Goal: Task Accomplishment & Management: Manage account settings

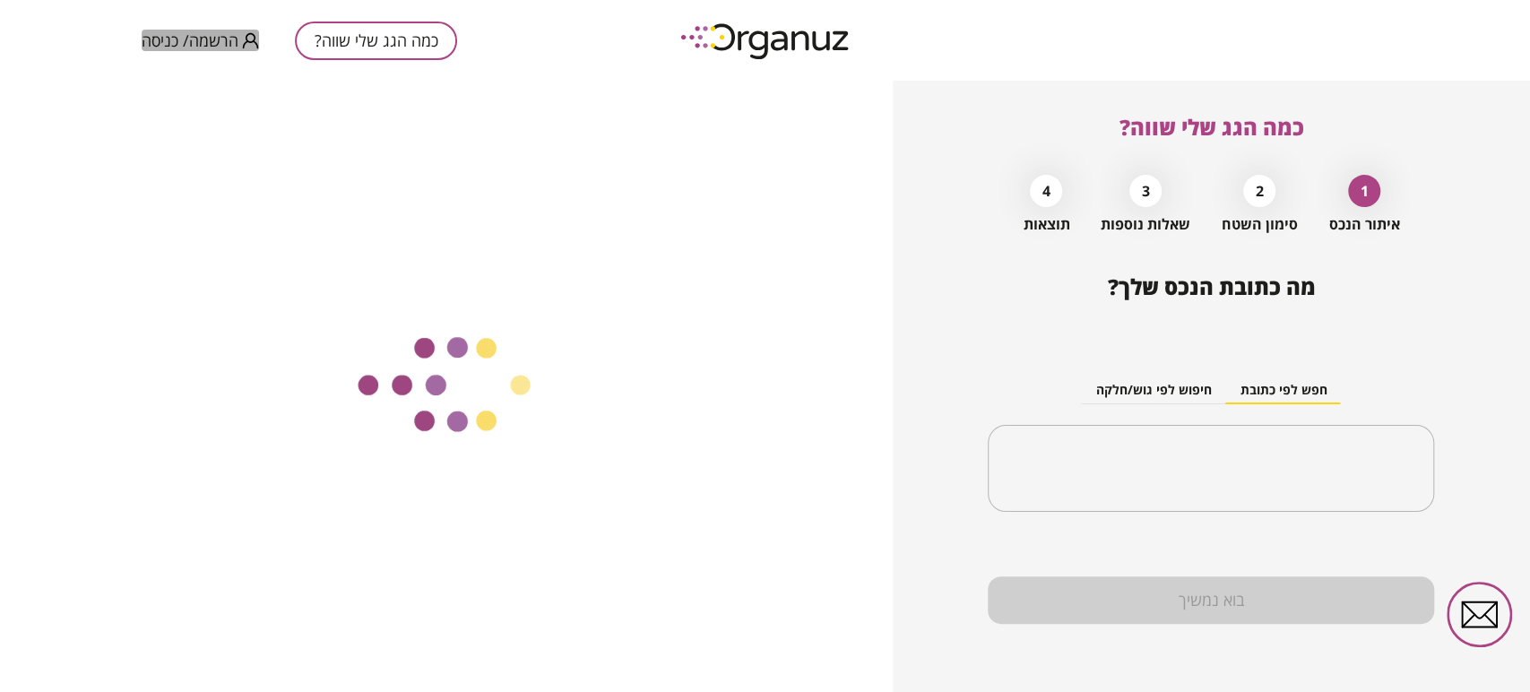
click at [197, 43] on span "הרשמה/ כניסה" at bounding box center [190, 40] width 97 height 18
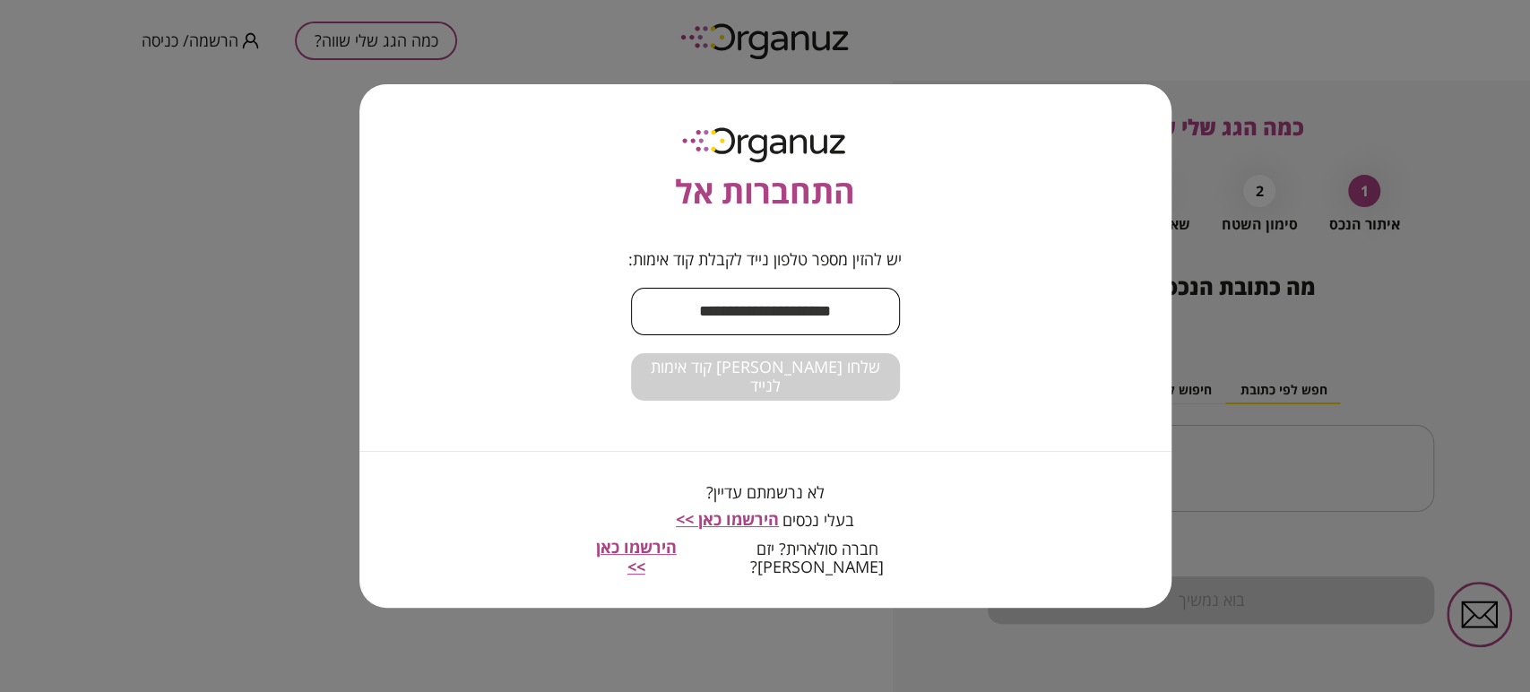
click at [813, 334] on input "text" at bounding box center [765, 311] width 269 height 53
type input "**********"
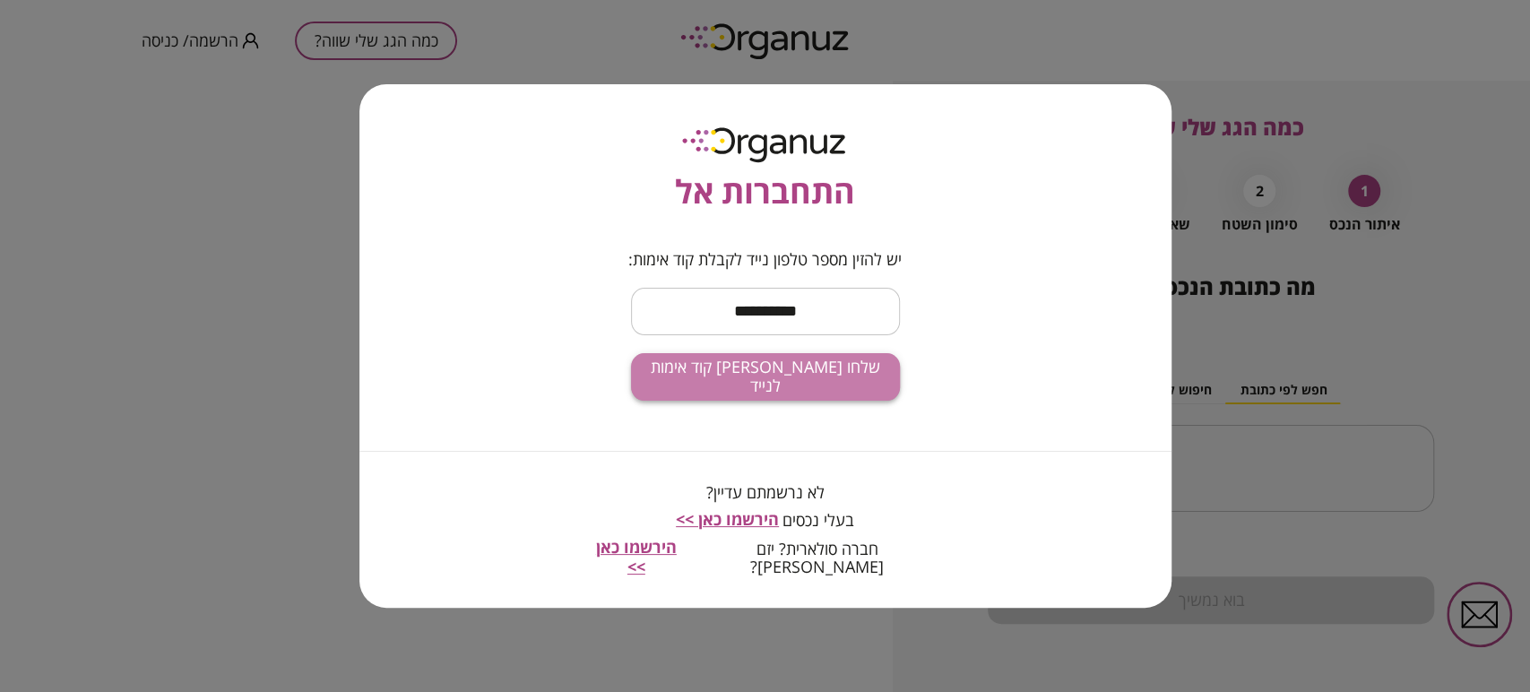
click at [793, 389] on span "שלחו [PERSON_NAME] קוד אימות לנייד" at bounding box center [765, 377] width 240 height 39
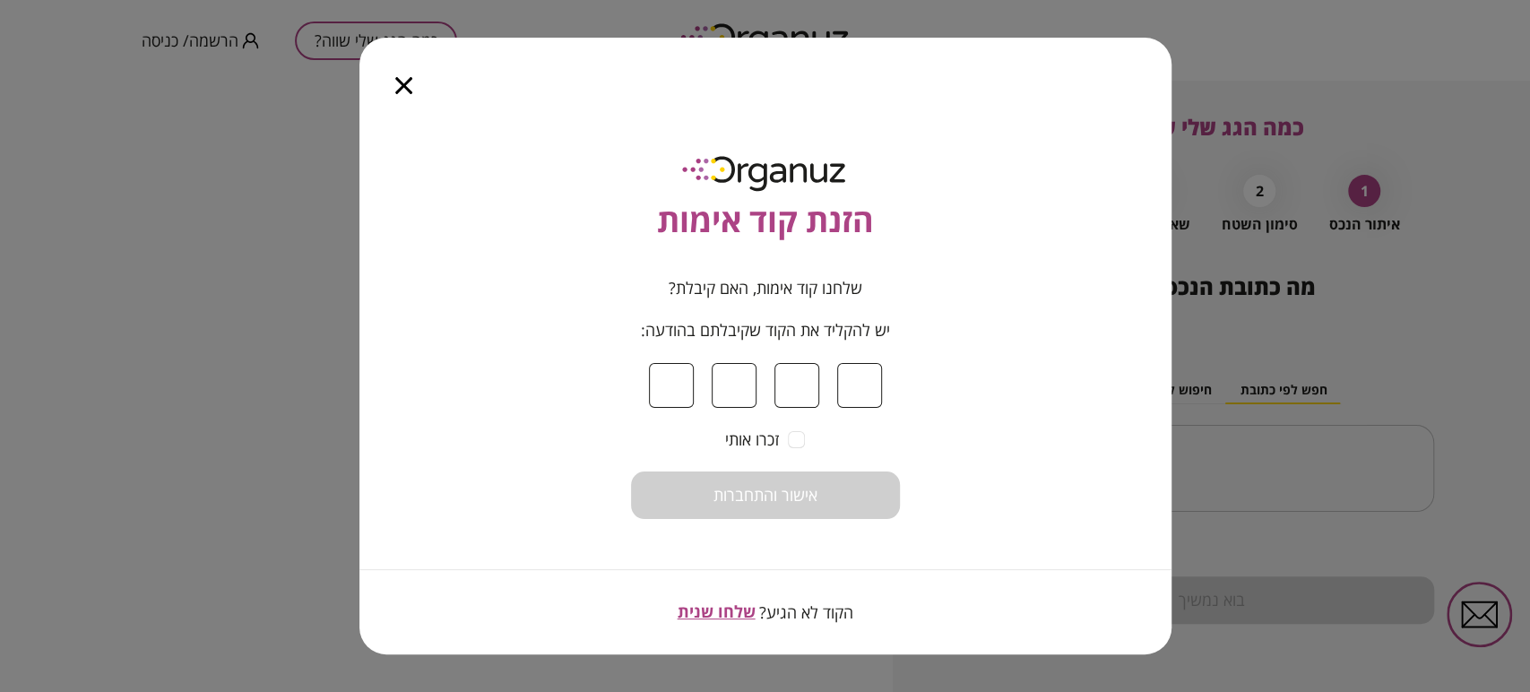
type input "*"
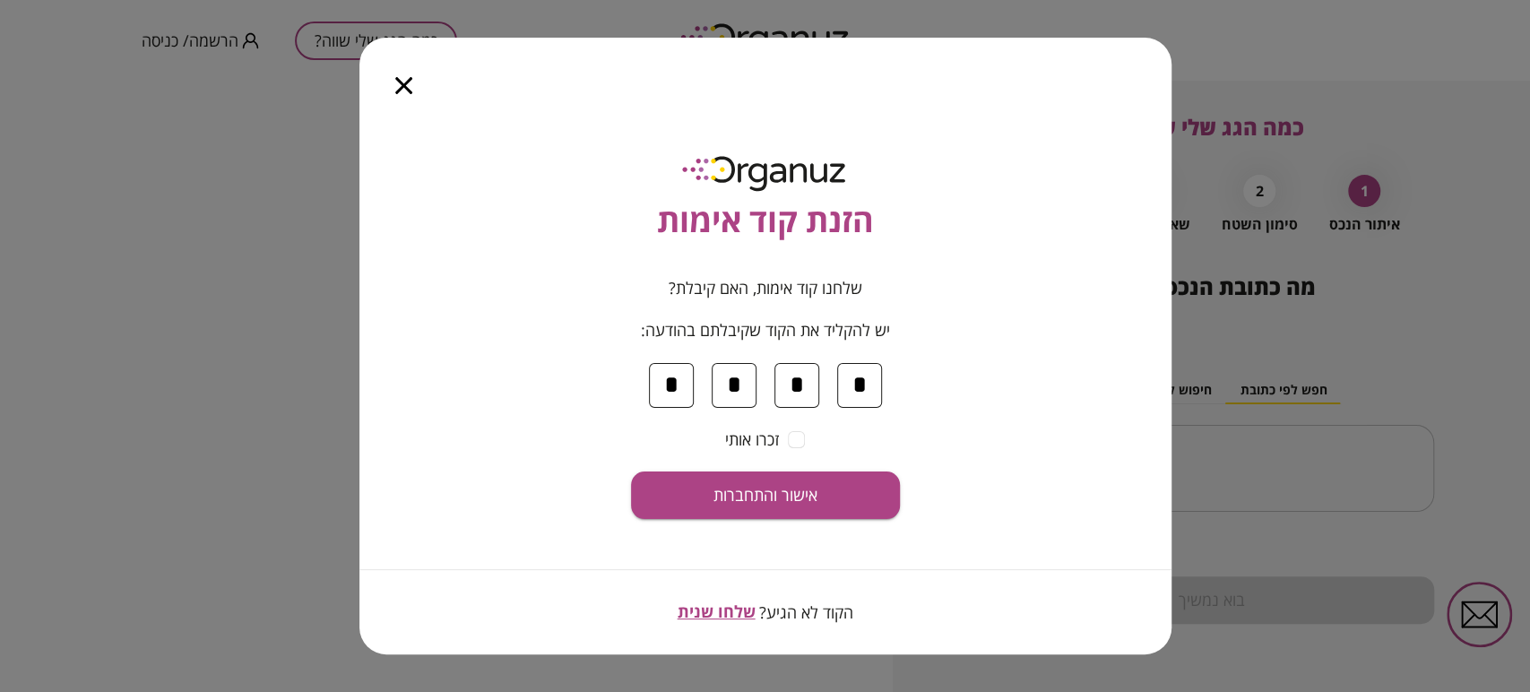
type input "*"
click at [796, 493] on span "אישור והתחברות" at bounding box center [766, 496] width 104 height 20
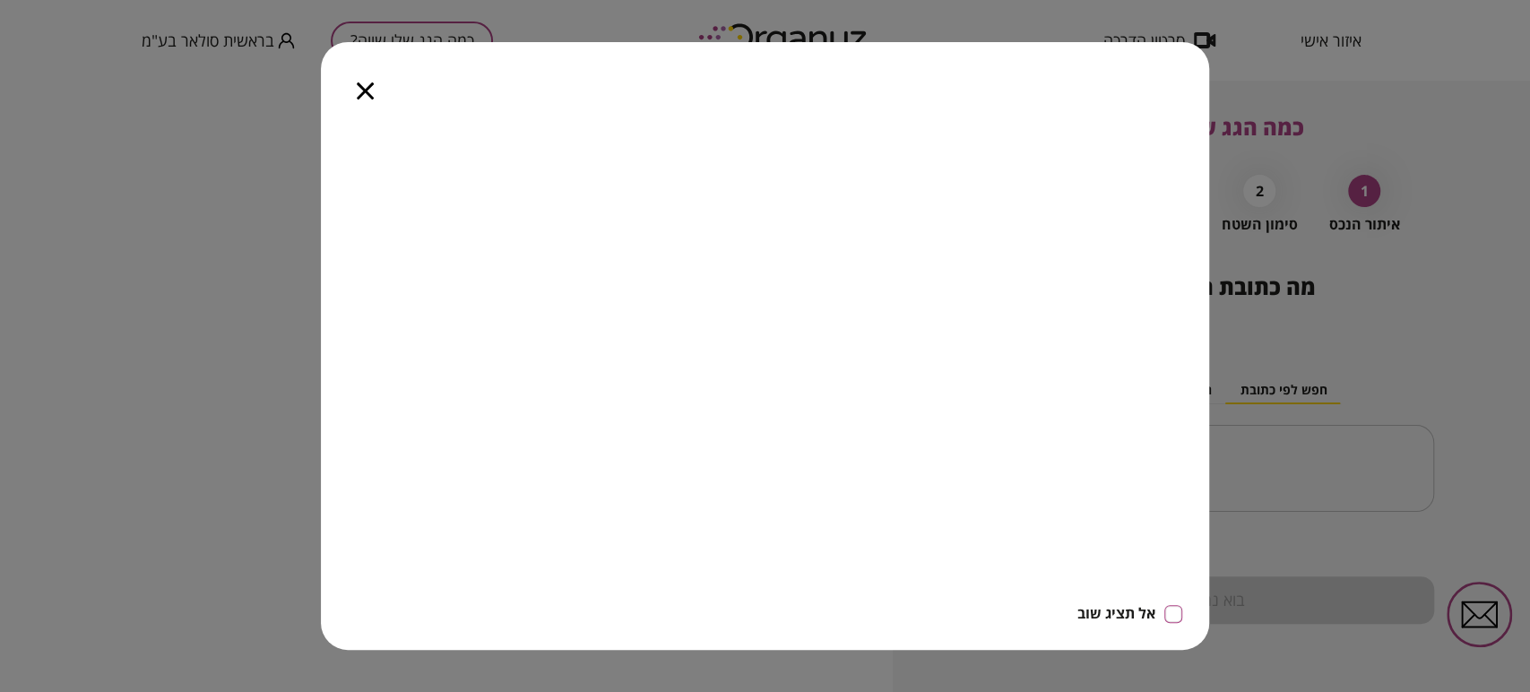
click at [362, 84] on icon "button" at bounding box center [365, 90] width 17 height 17
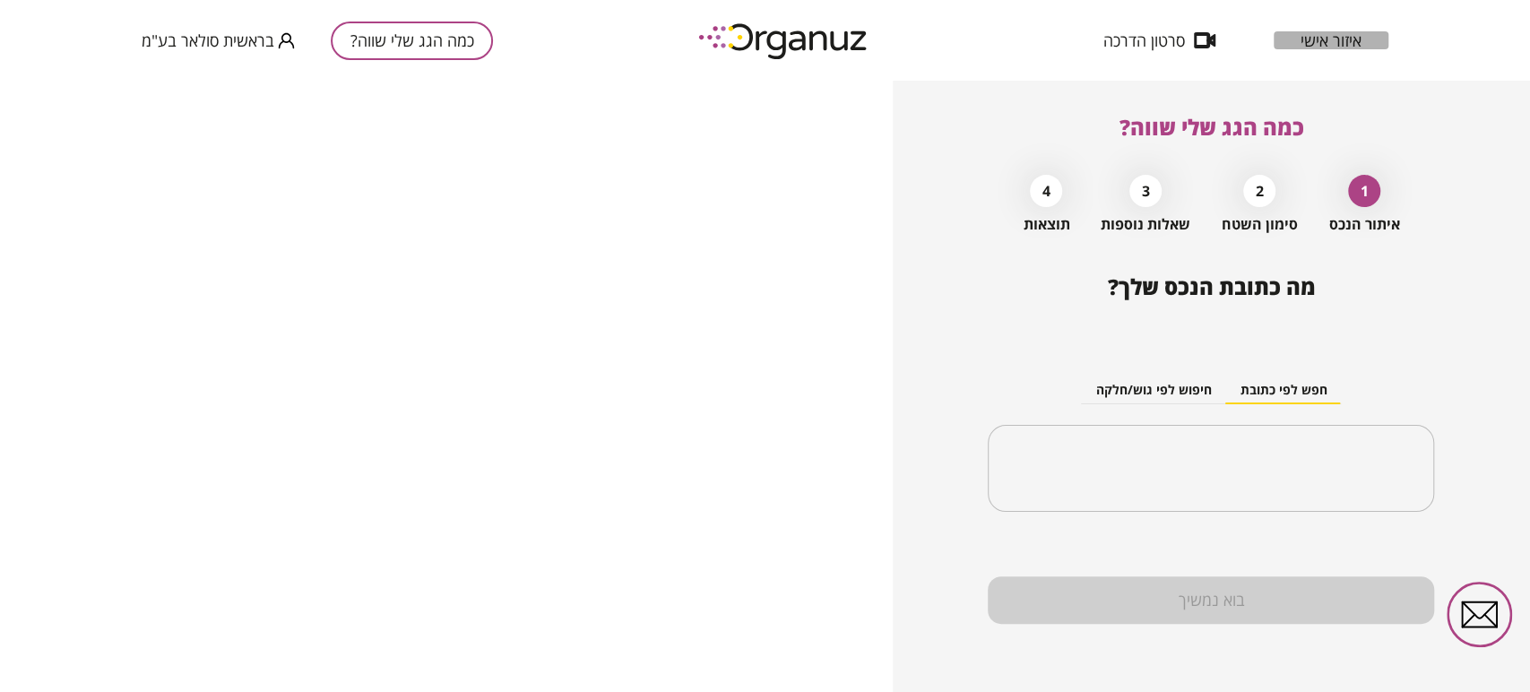
click at [1317, 41] on span "איזור אישי" at bounding box center [1331, 40] width 61 height 18
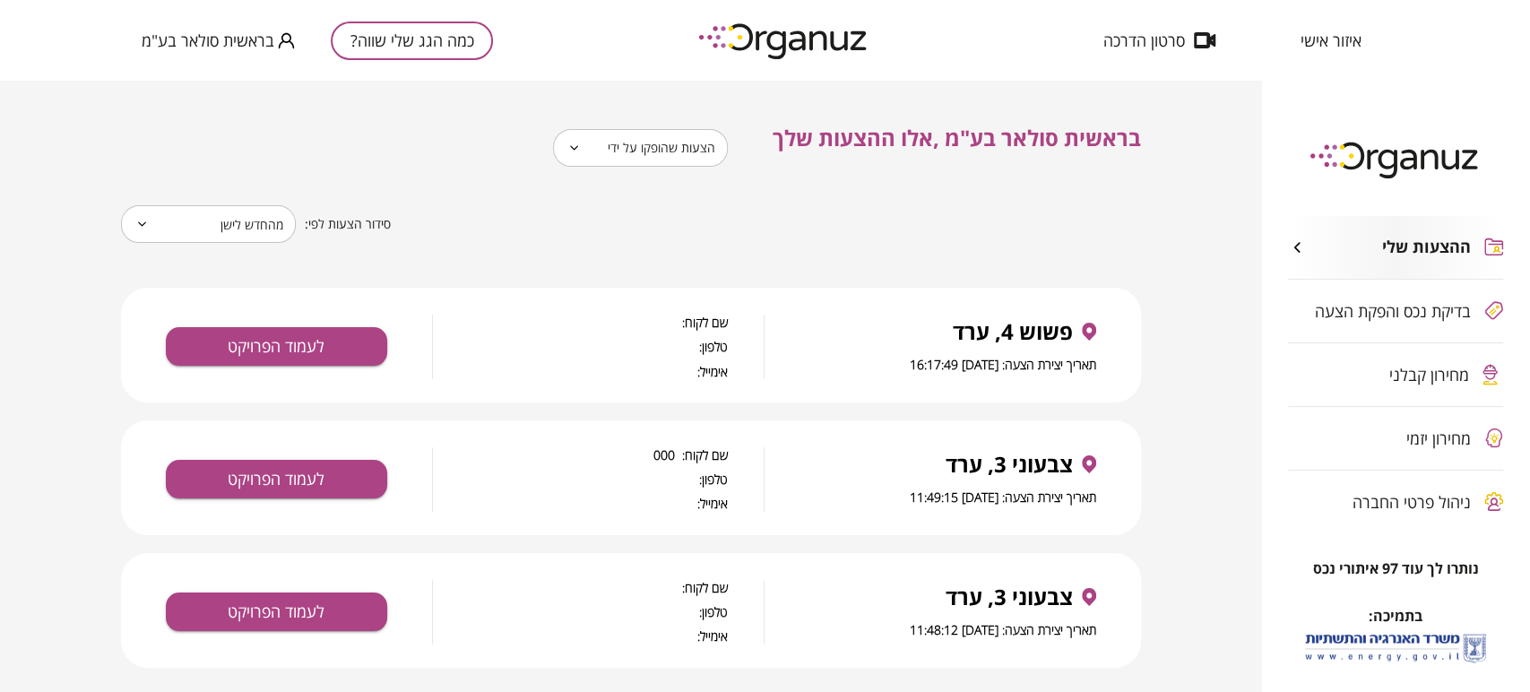
click at [1419, 507] on span "ניהול פרטי החברה" at bounding box center [1412, 502] width 118 height 18
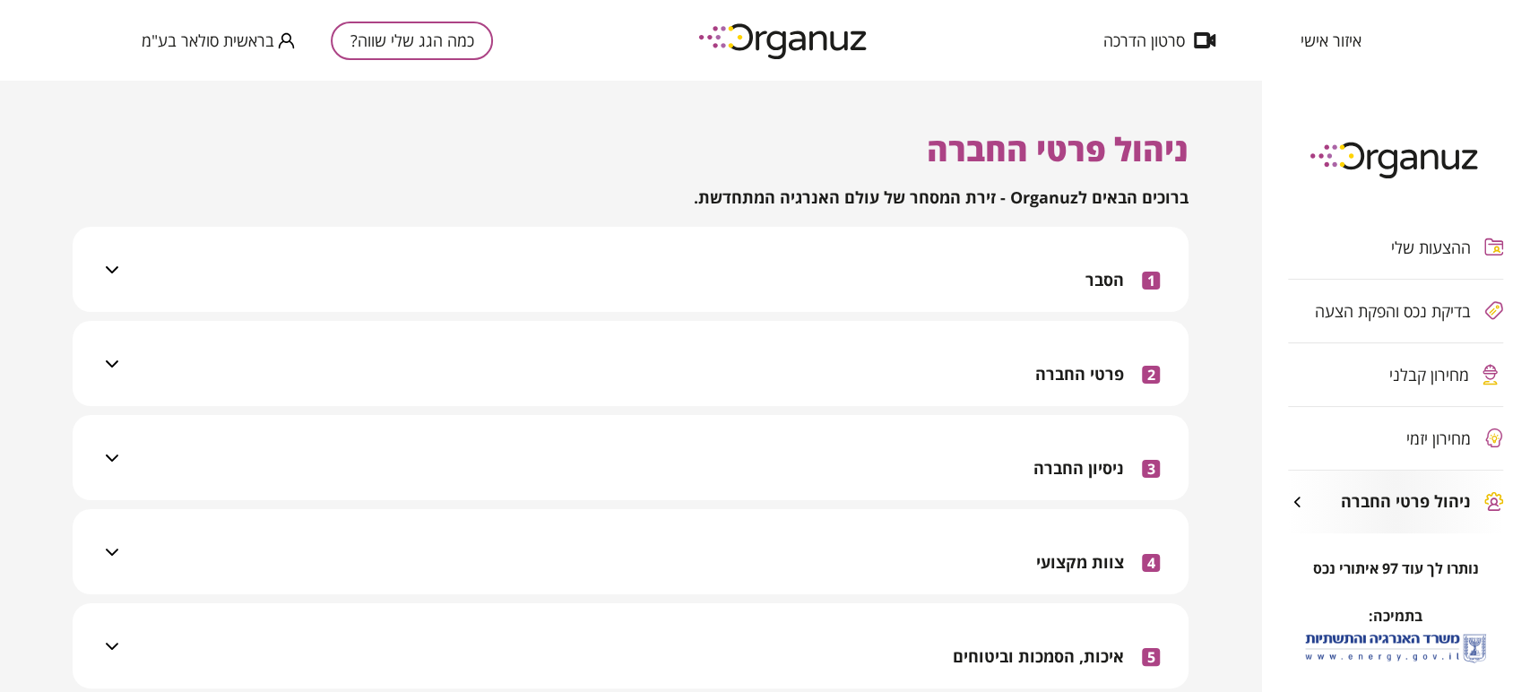
click at [876, 359] on div "2 פרטי החברה" at bounding box center [641, 363] width 1037 height 85
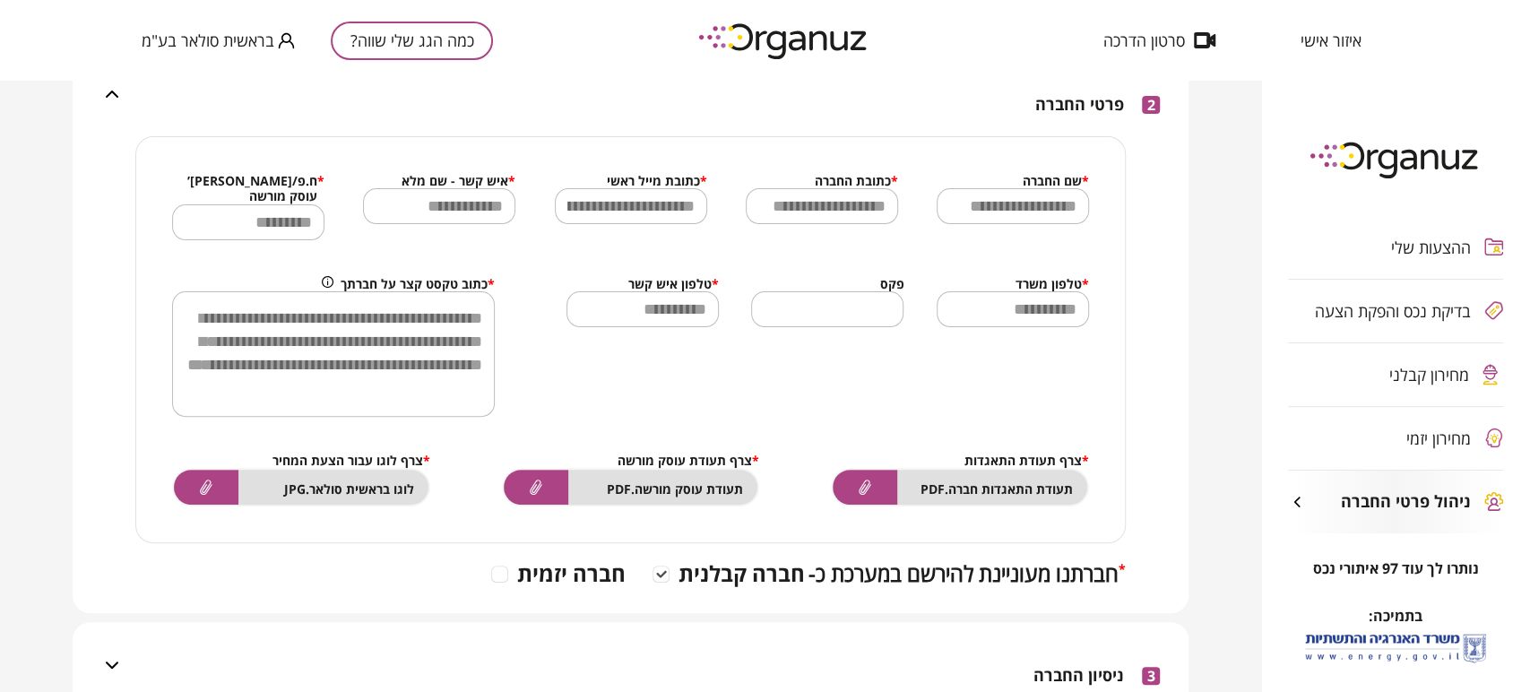
scroll to position [498, 0]
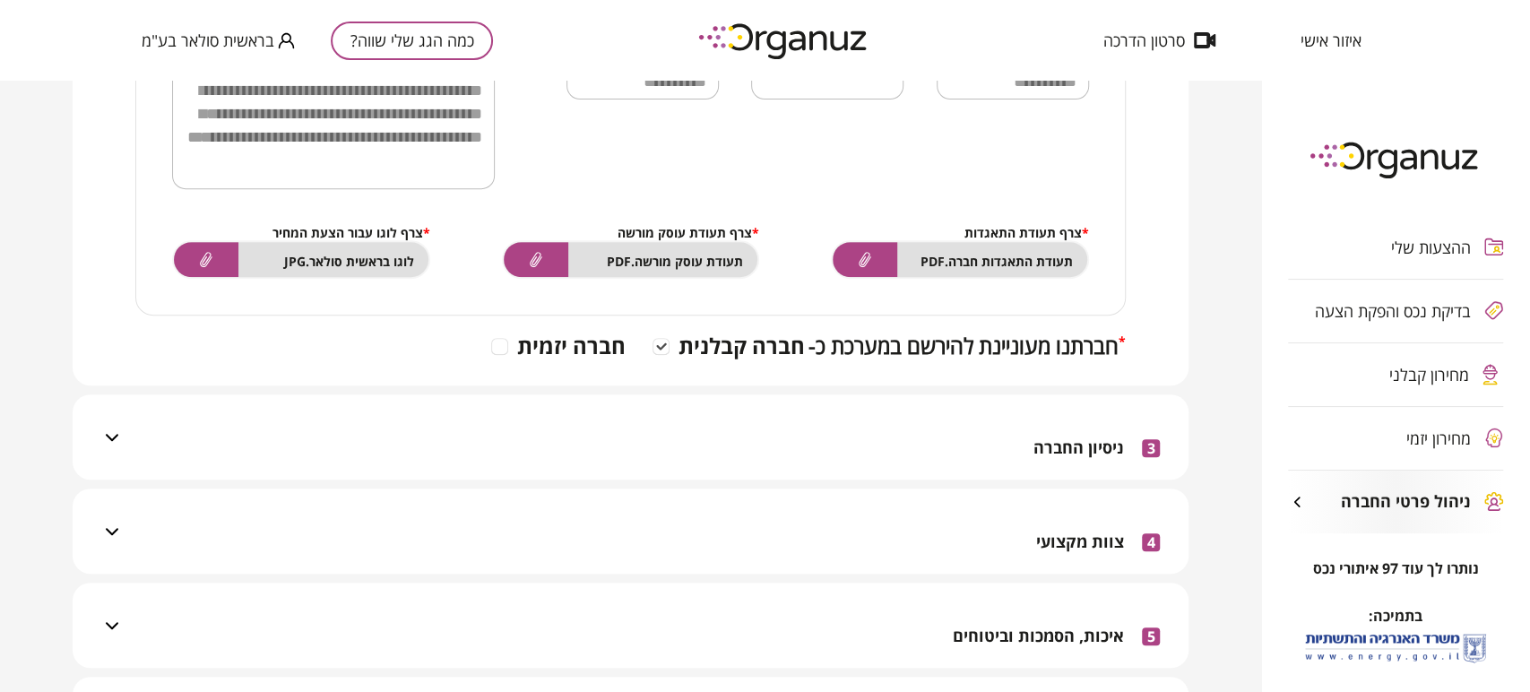
click at [880, 430] on div "3 ניסיון החברה" at bounding box center [641, 436] width 1037 height 85
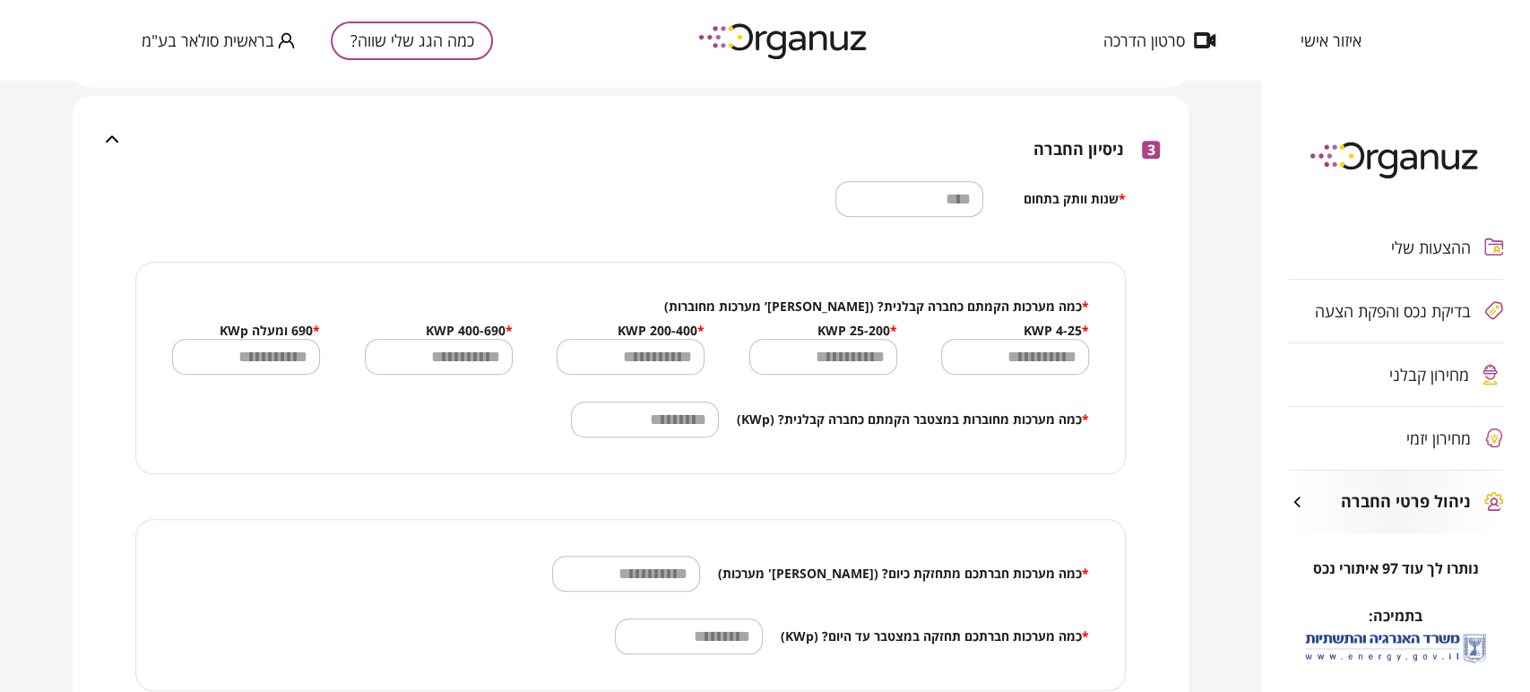
scroll to position [896, 0]
